Goal: Find specific page/section: Find specific page/section

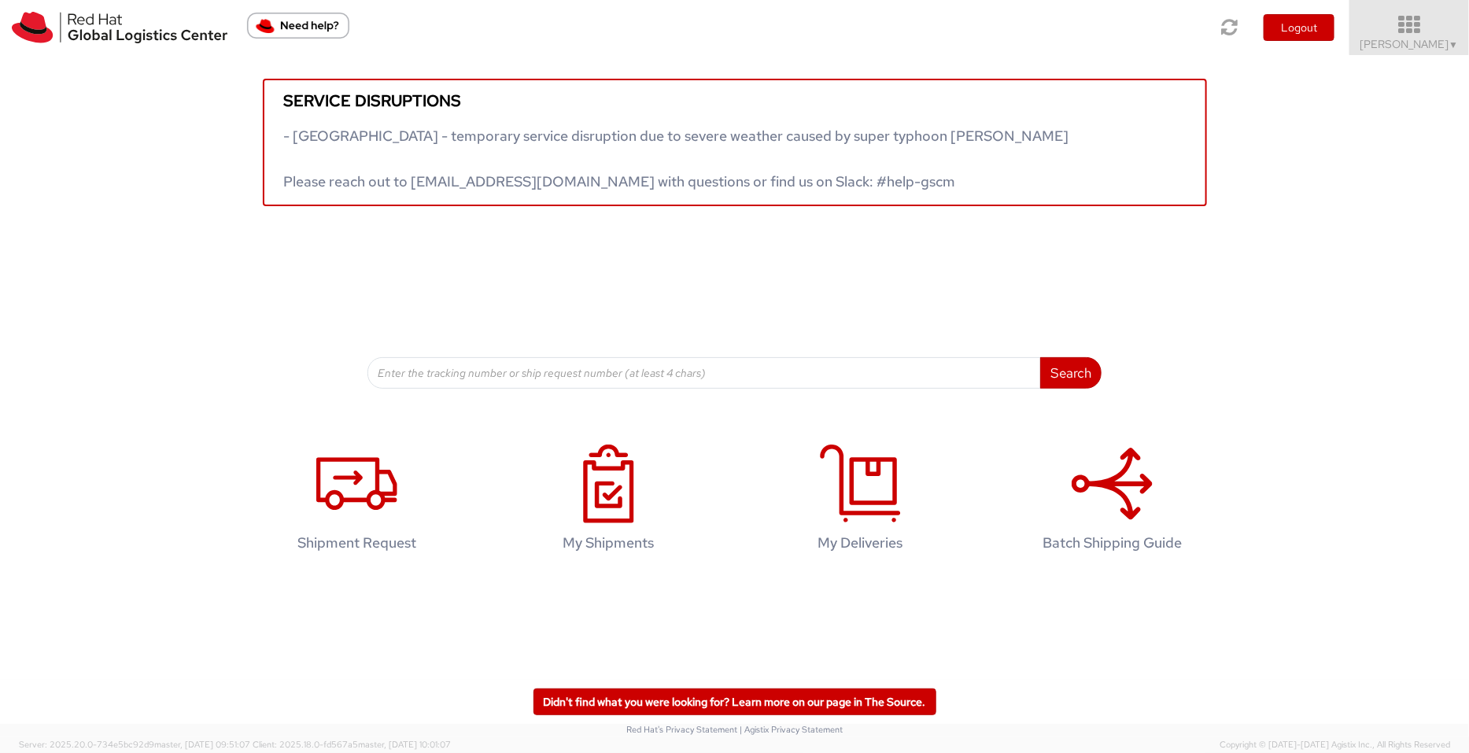
click at [1427, 40] on span "[PERSON_NAME] ▼" at bounding box center [1409, 44] width 98 height 14
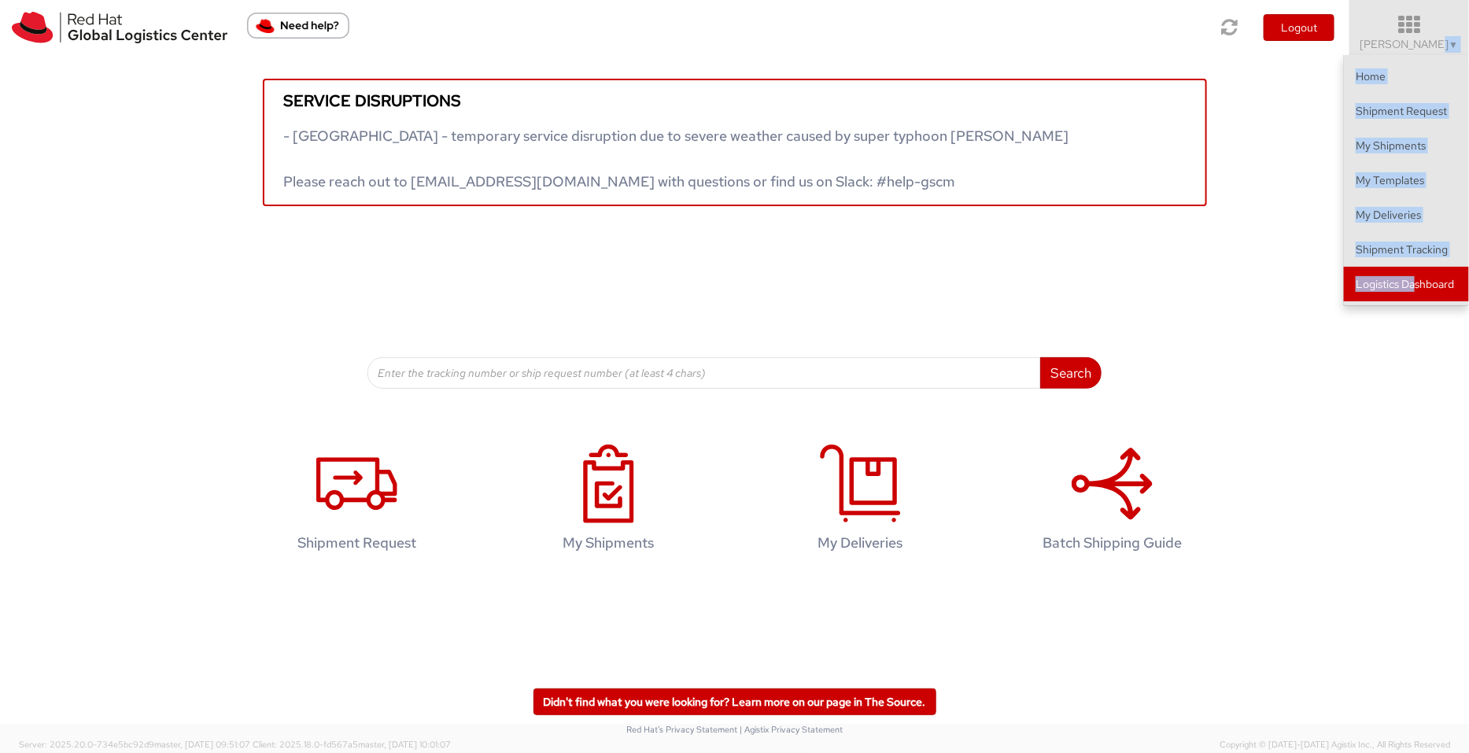
drag, startPoint x: 1427, startPoint y: 40, endPoint x: 1414, endPoint y: 283, distance: 243.5
click at [1414, 55] on li "[PERSON_NAME] ▼ Home Shipment Request My Shipments My Templates My Deliveries S…" at bounding box center [1409, 27] width 120 height 55
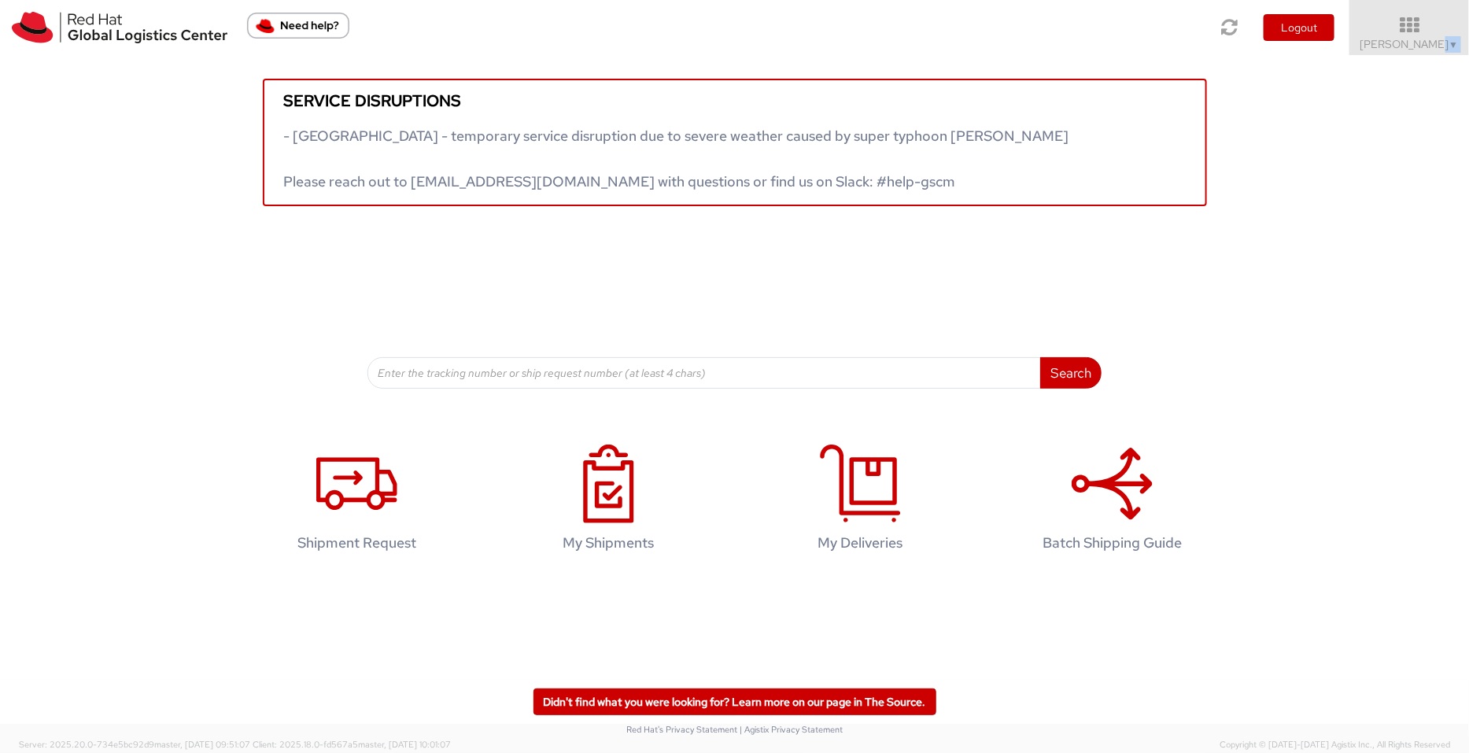
click at [1414, 283] on div "Service disruptions - [GEOGRAPHIC_DATA] - temporary service disruption due to s…" at bounding box center [734, 222] width 1469 height 334
click at [1399, 26] on icon at bounding box center [1410, 25] width 138 height 22
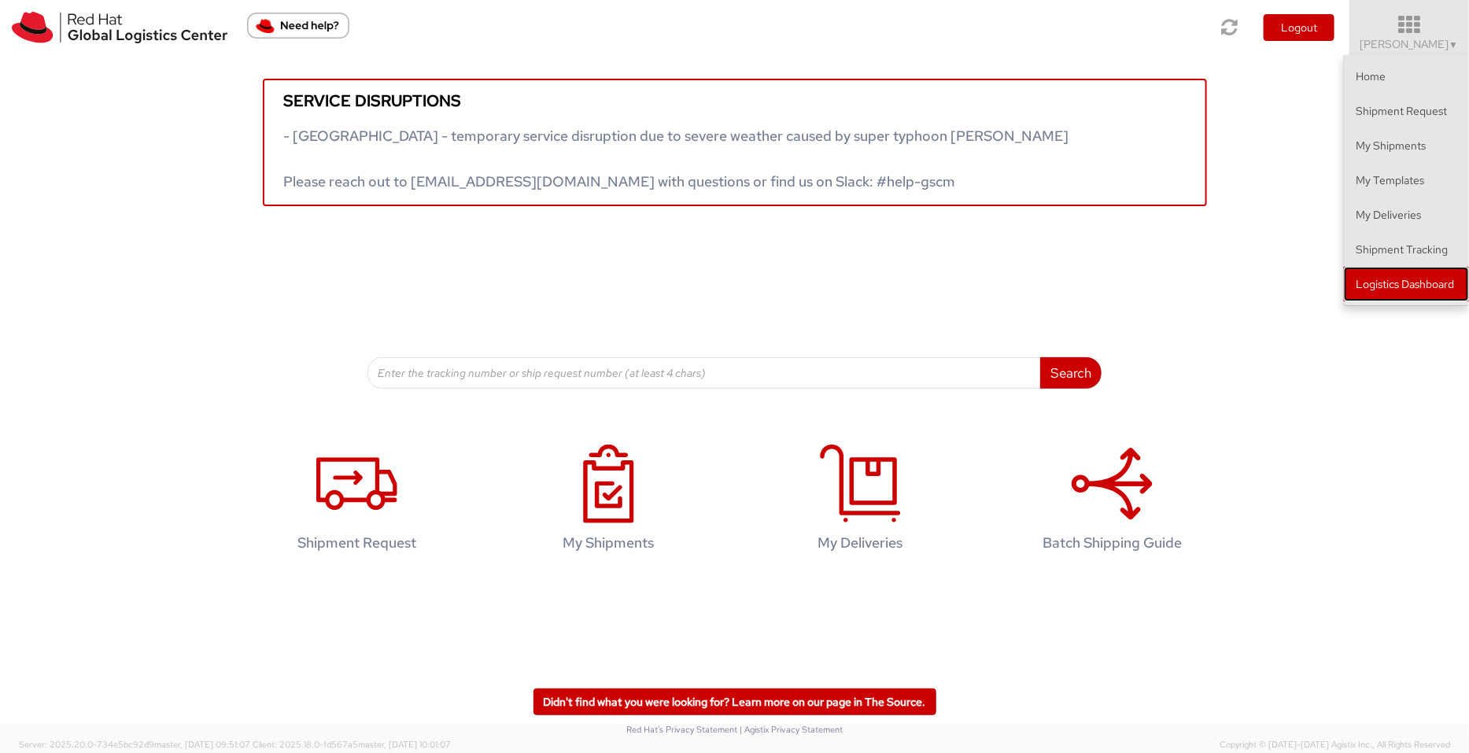
click at [1430, 273] on link "Logistics Dashboard" at bounding box center [1406, 284] width 125 height 35
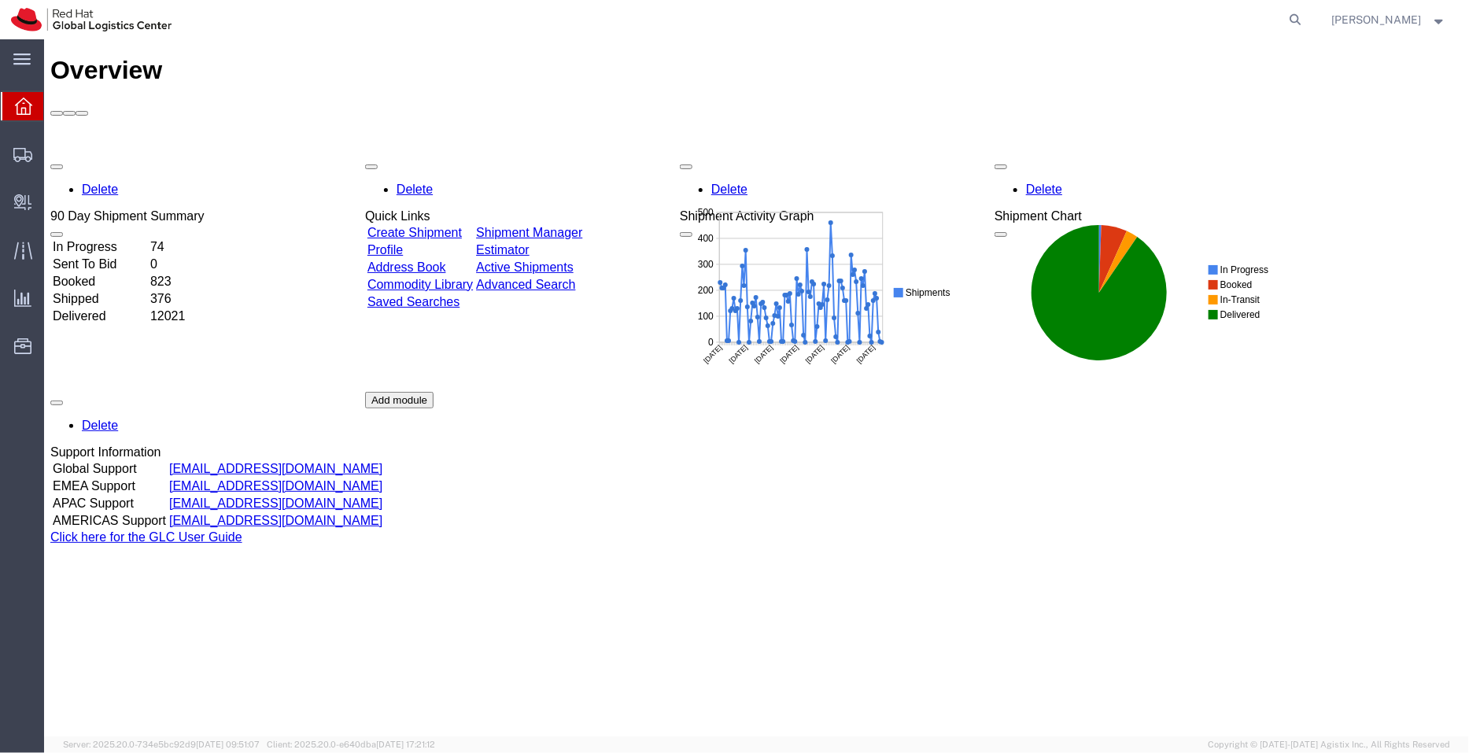
click at [581, 225] on link "Shipment Manager" at bounding box center [528, 231] width 106 height 13
